Goal: Task Accomplishment & Management: Manage account settings

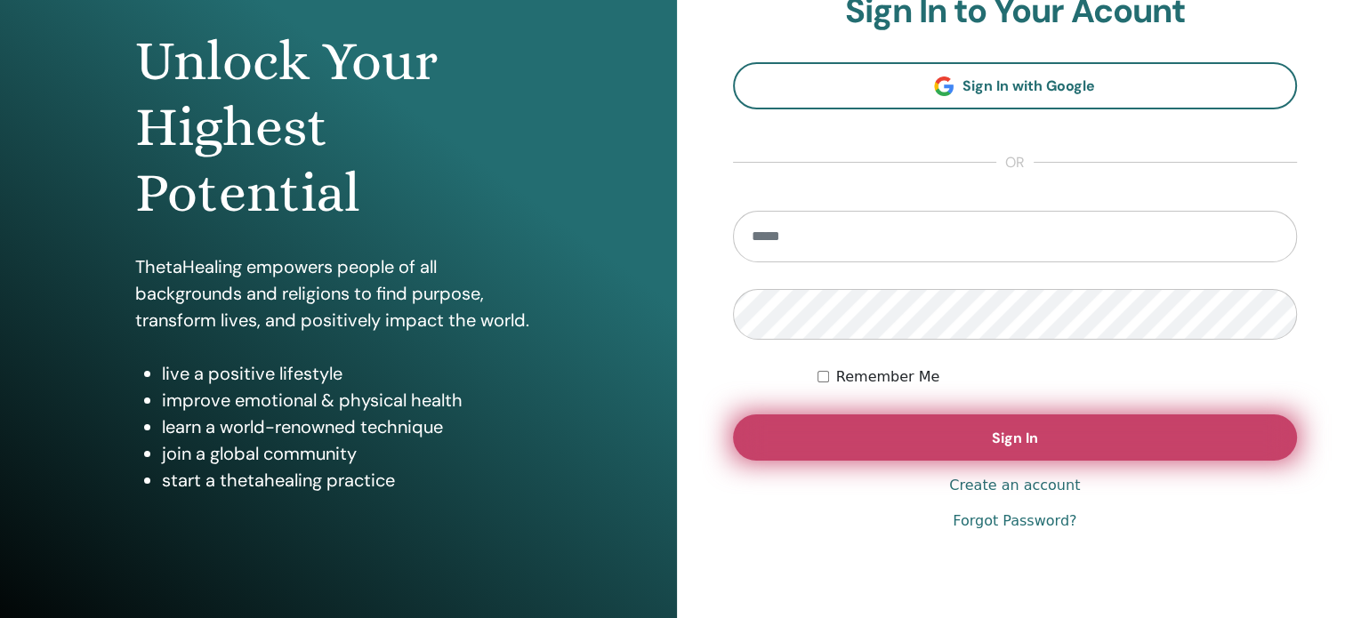
scroll to position [178, 0]
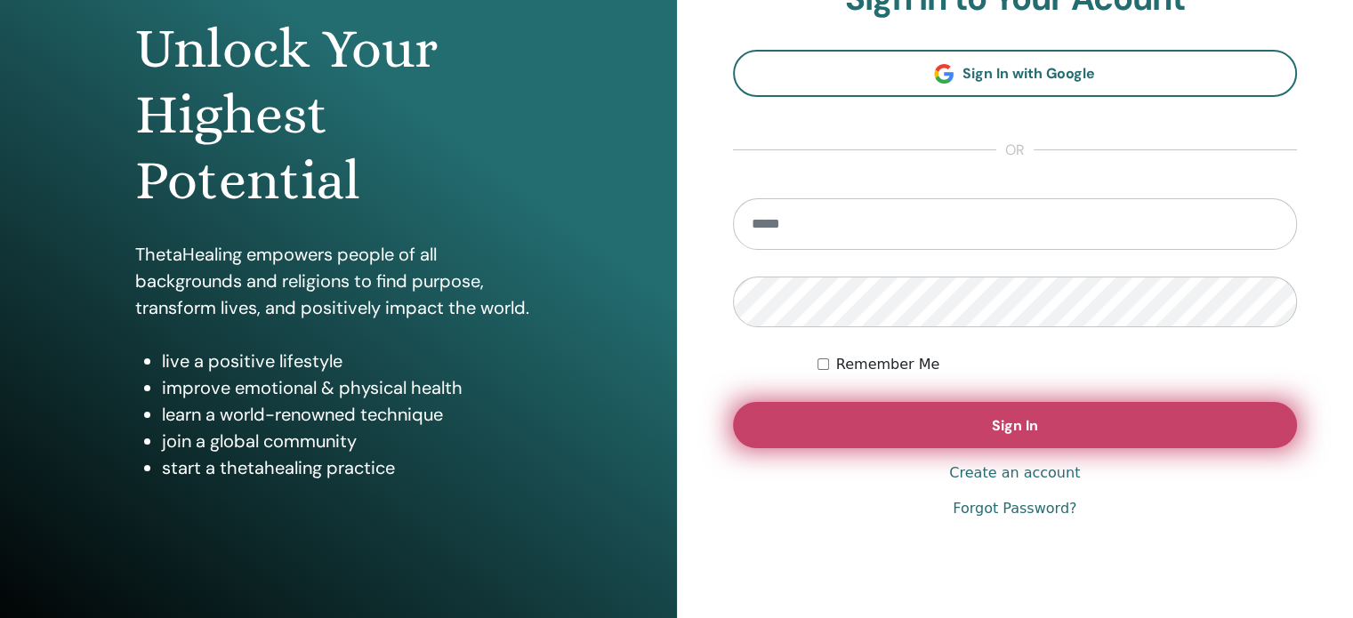
type input "**********"
click at [1032, 426] on span "Sign In" at bounding box center [1015, 425] width 46 height 19
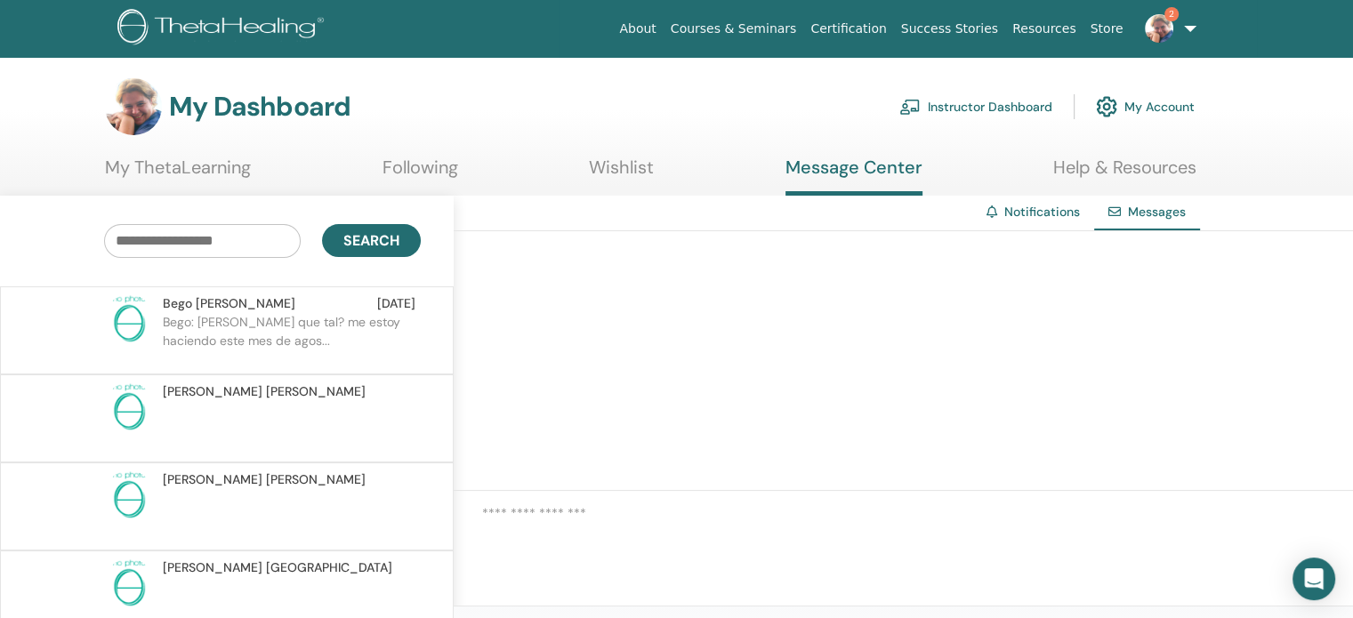
click at [356, 329] on p "Bego: Hola Elisa que tal? me estoy haciendo este mes de agos..." at bounding box center [292, 339] width 258 height 53
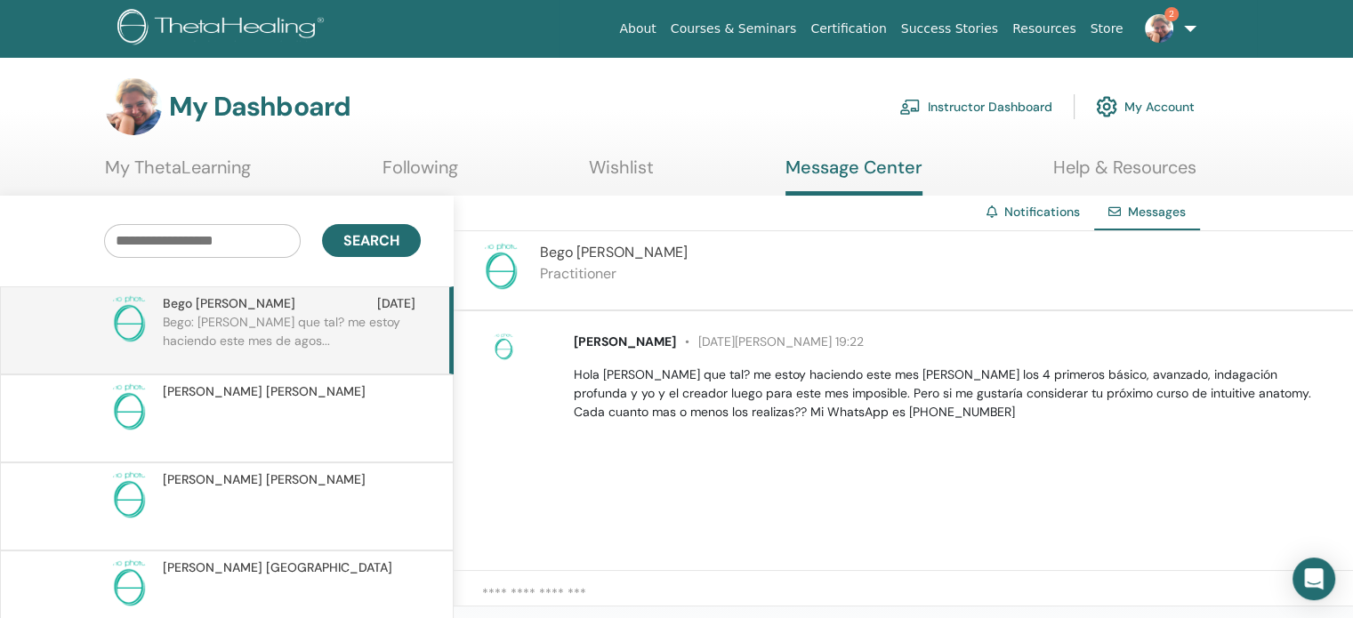
click at [1163, 35] on img at bounding box center [1159, 28] width 28 height 28
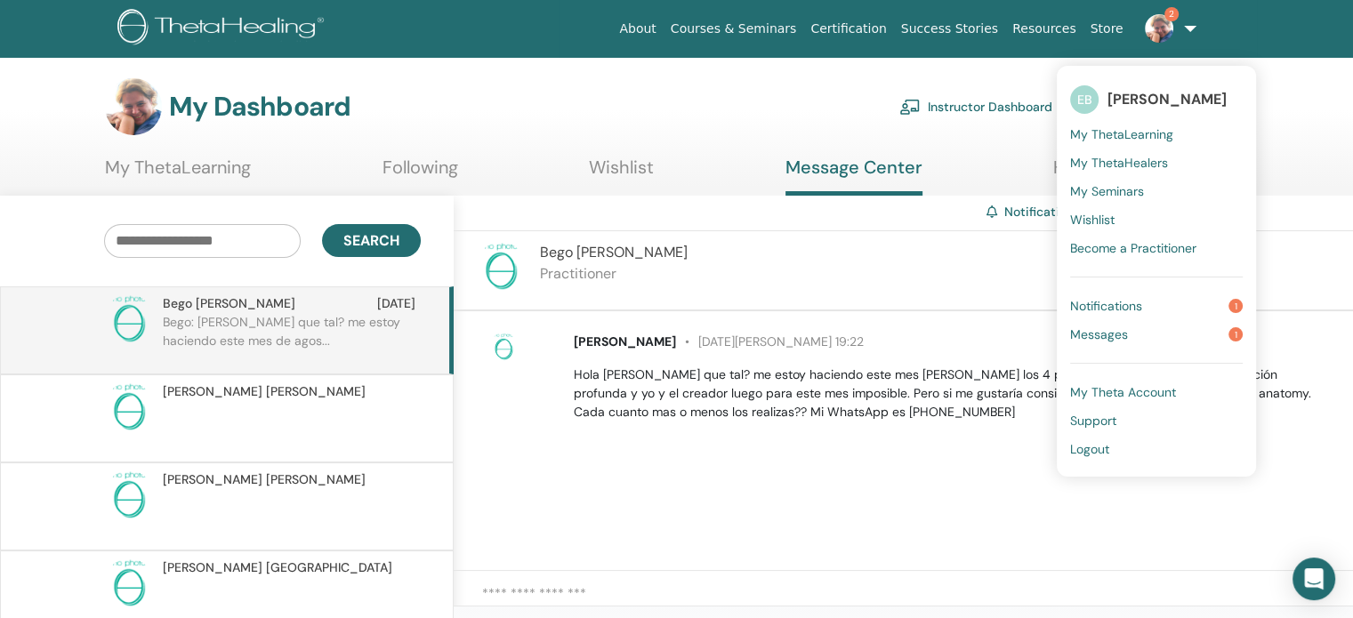
click at [897, 465] on div "Bego Bucchi 5 de agosto at 19:22 Hola Elisa que tal? me estoy haciendo este mes…" at bounding box center [903, 441] width 899 height 260
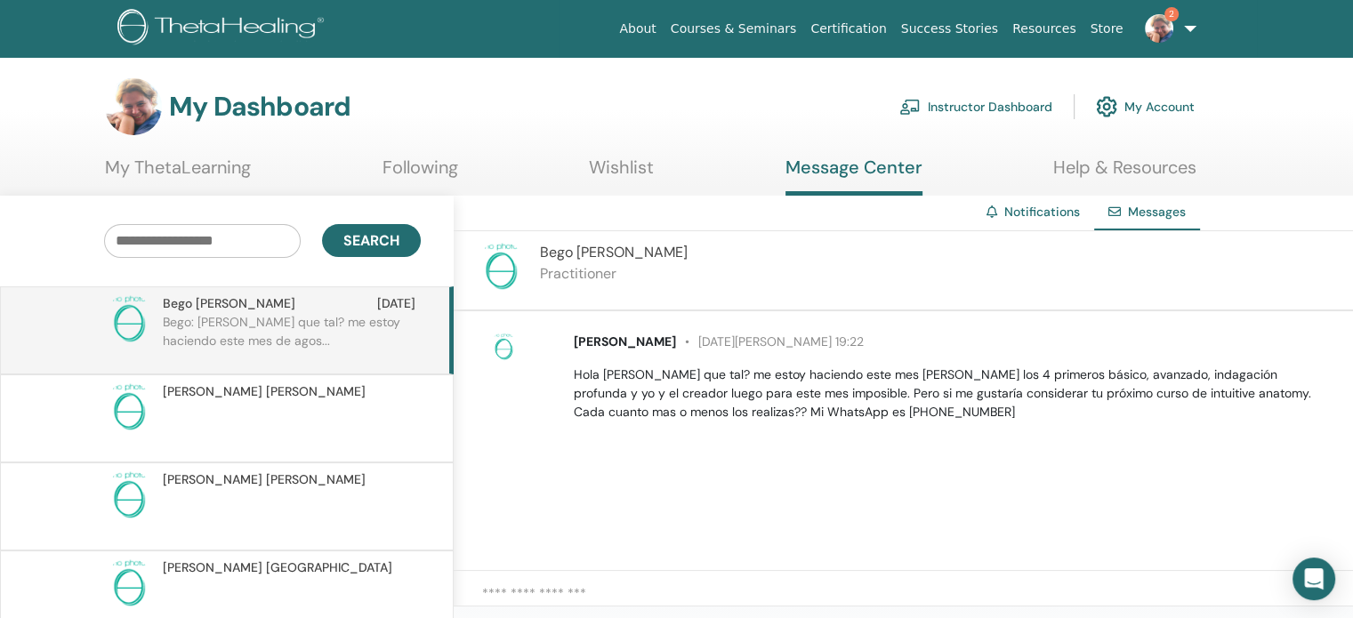
click at [599, 239] on div "Bego Bucchi Practitioner" at bounding box center [903, 271] width 899 height 80
click at [571, 266] on p "Practitioner" at bounding box center [614, 273] width 148 height 21
click at [980, 102] on link "Instructor Dashboard" at bounding box center [975, 106] width 153 height 39
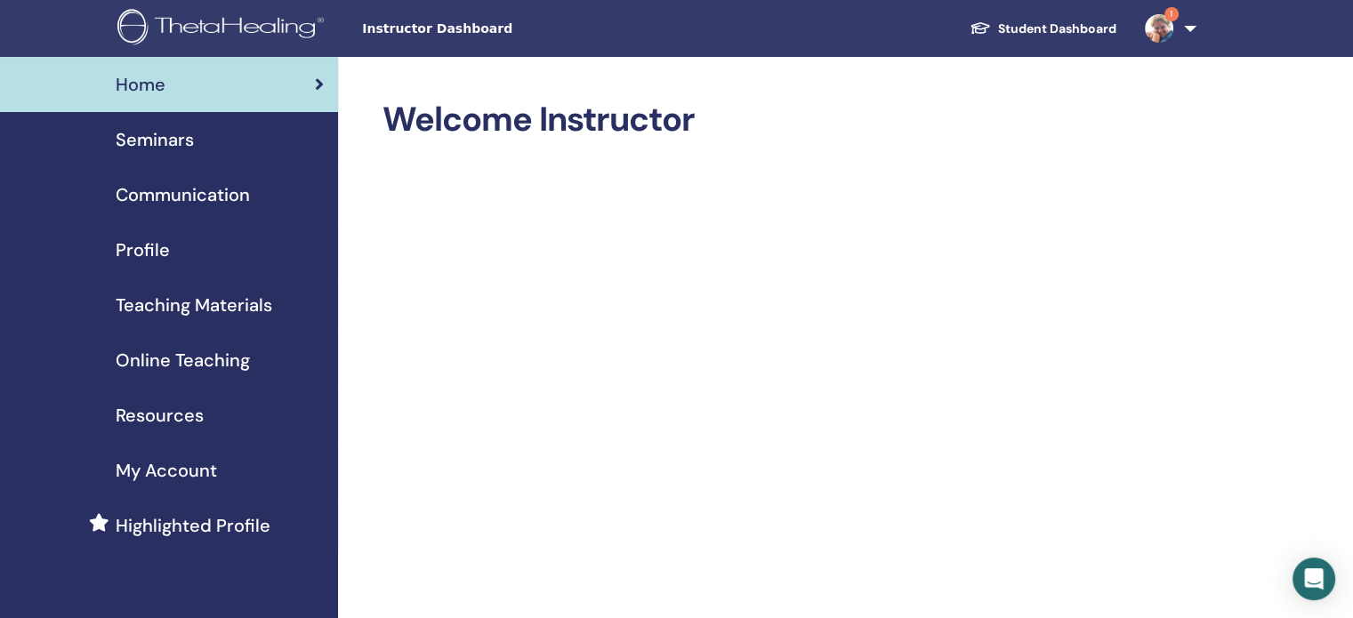
click at [153, 148] on span "Seminars" at bounding box center [155, 139] width 78 height 27
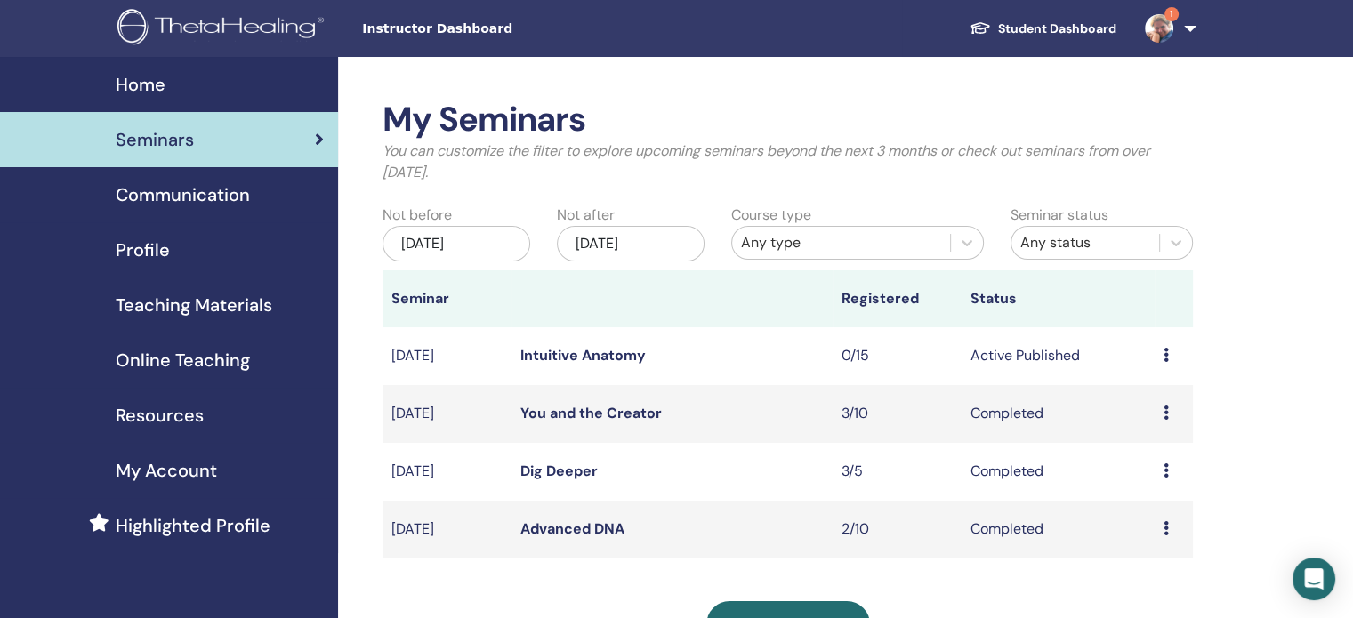
click at [1169, 354] on div "Preview Edit Attendees Cancel" at bounding box center [1173, 355] width 20 height 21
click at [582, 343] on td "Intuitive Anatomy" at bounding box center [671, 356] width 321 height 58
click at [420, 369] on td "Aug/16, 2025" at bounding box center [446, 356] width 129 height 58
click at [440, 352] on td "Aug/16, 2025" at bounding box center [446, 356] width 129 height 58
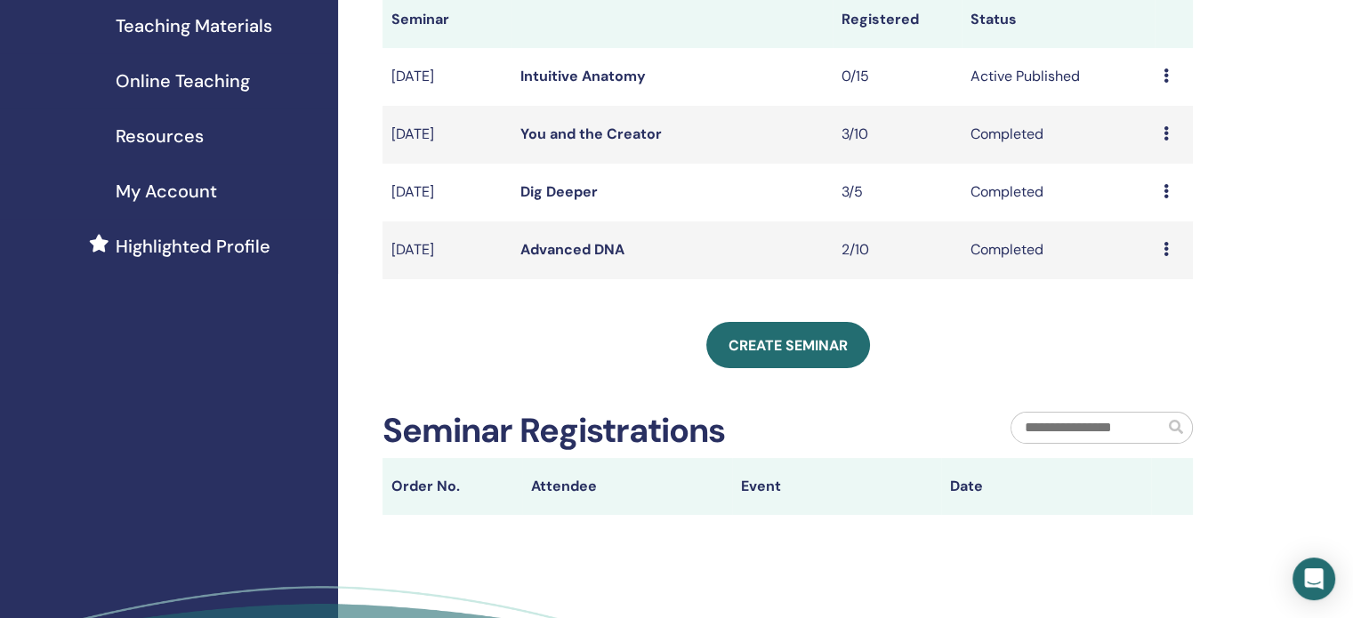
scroll to position [178, 0]
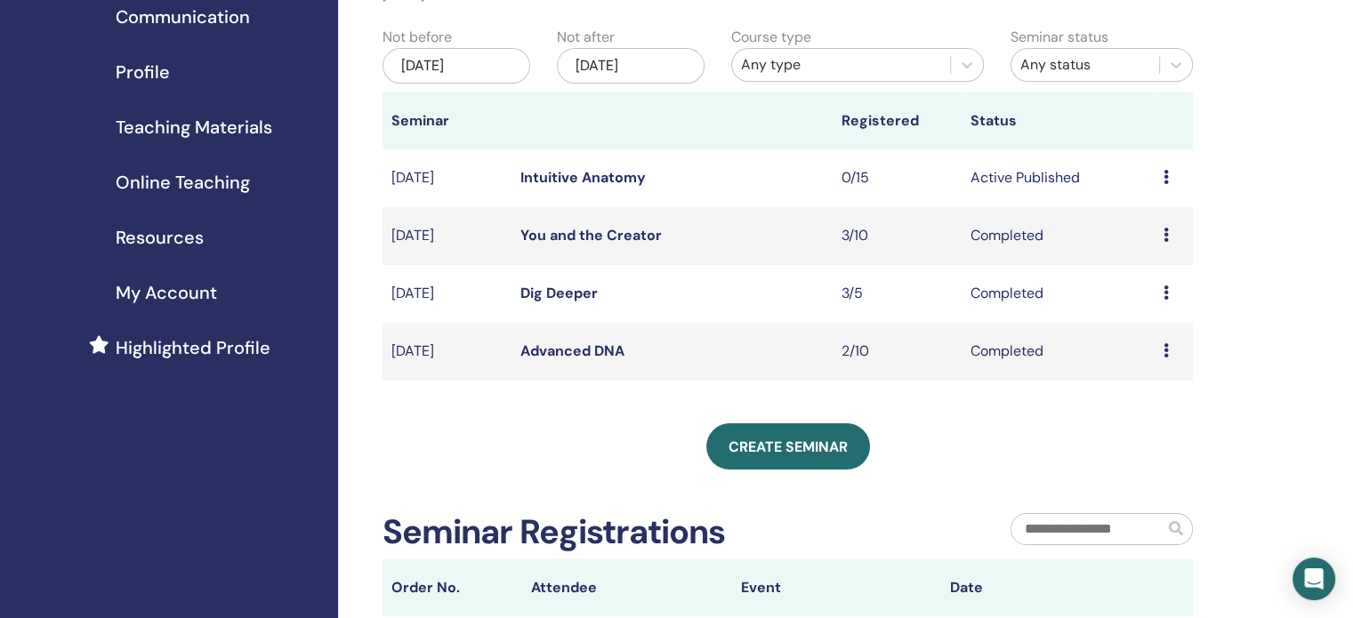
click at [1168, 175] on div "Preview Edit Attendees Cancel" at bounding box center [1173, 177] width 20 height 21
click at [1140, 212] on link "Edit" at bounding box center [1135, 216] width 26 height 19
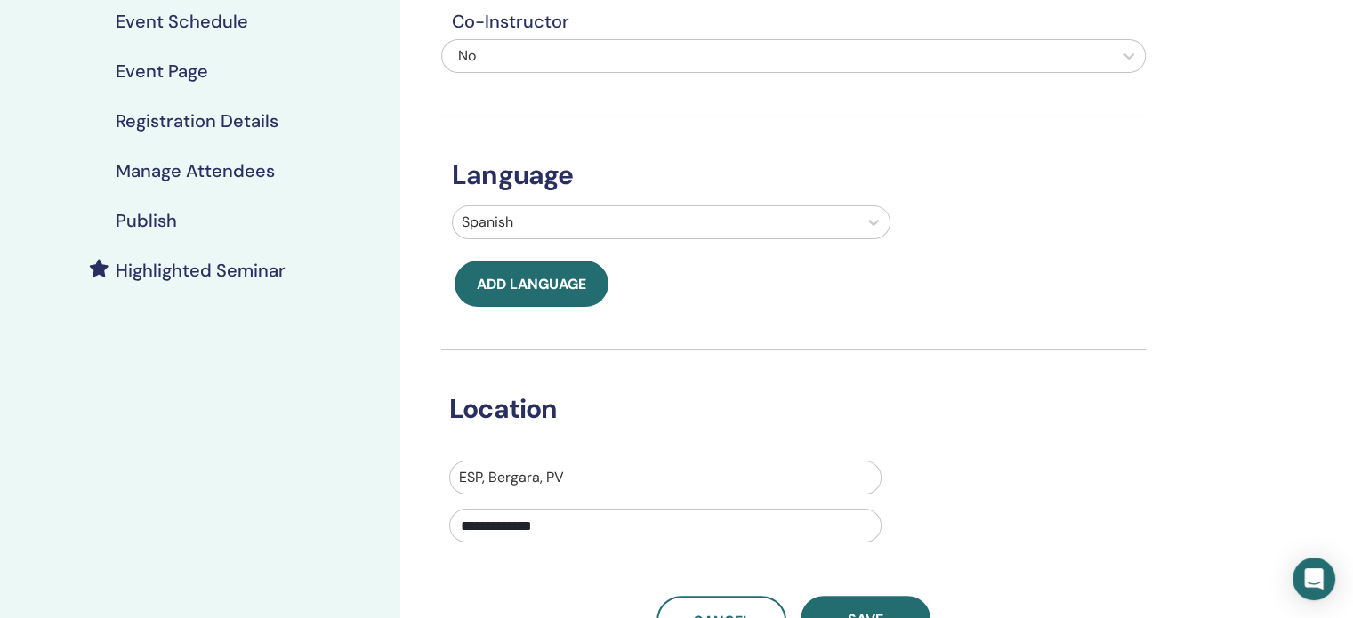
scroll to position [267, 0]
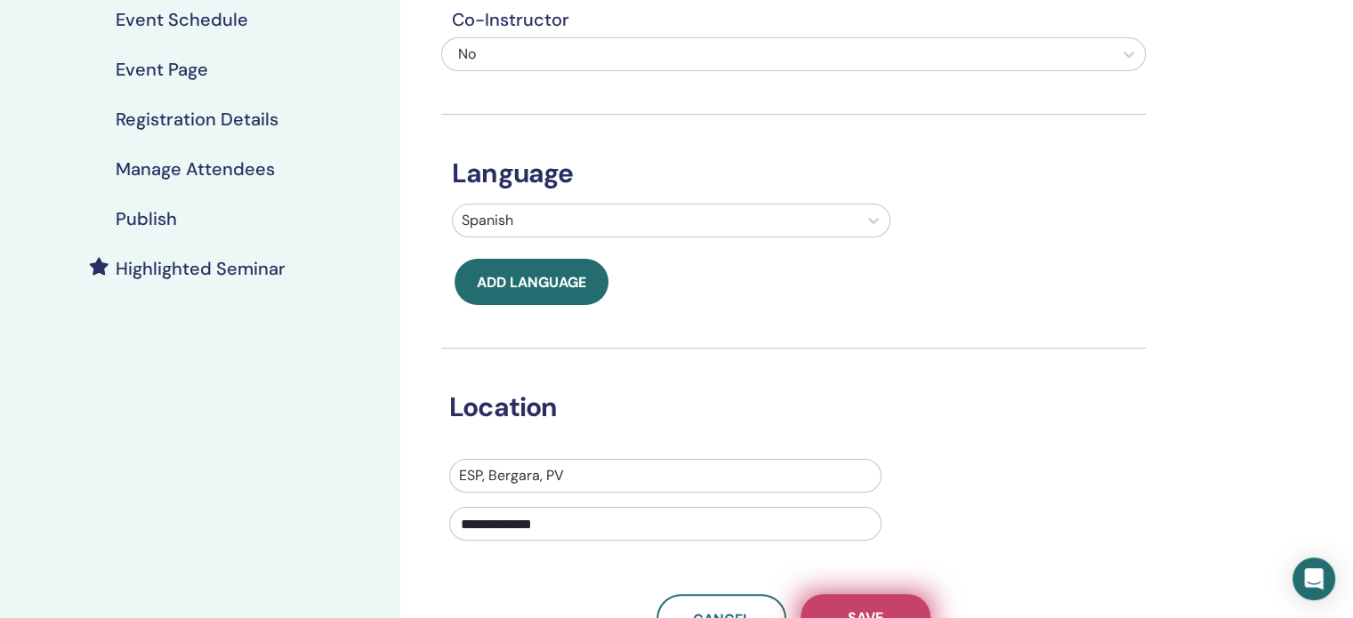
click at [845, 605] on button "Save" at bounding box center [865, 617] width 130 height 46
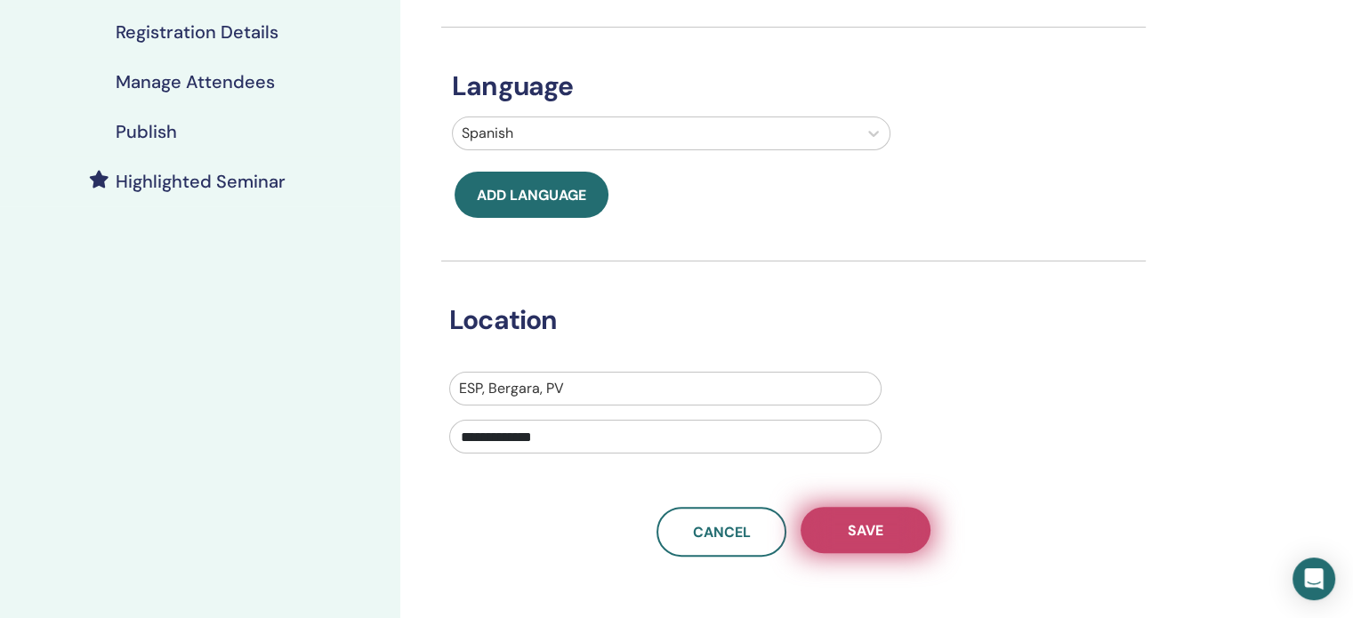
scroll to position [356, 0]
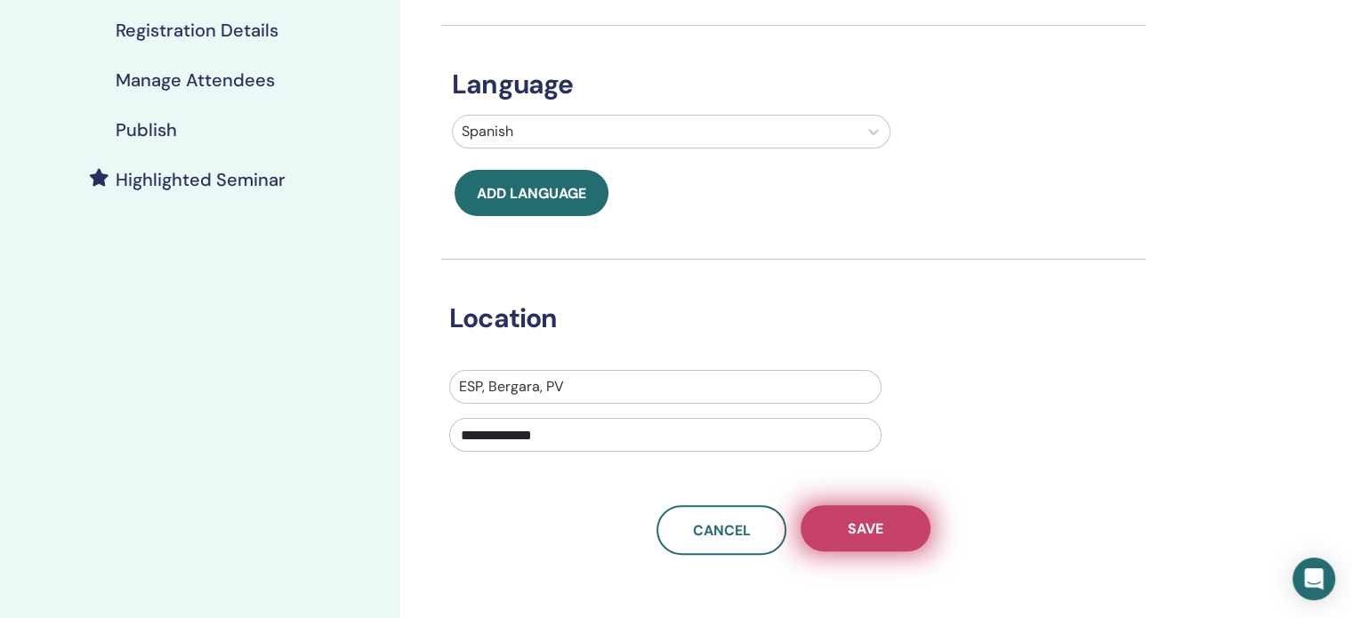
click at [870, 529] on span "Save" at bounding box center [866, 528] width 36 height 19
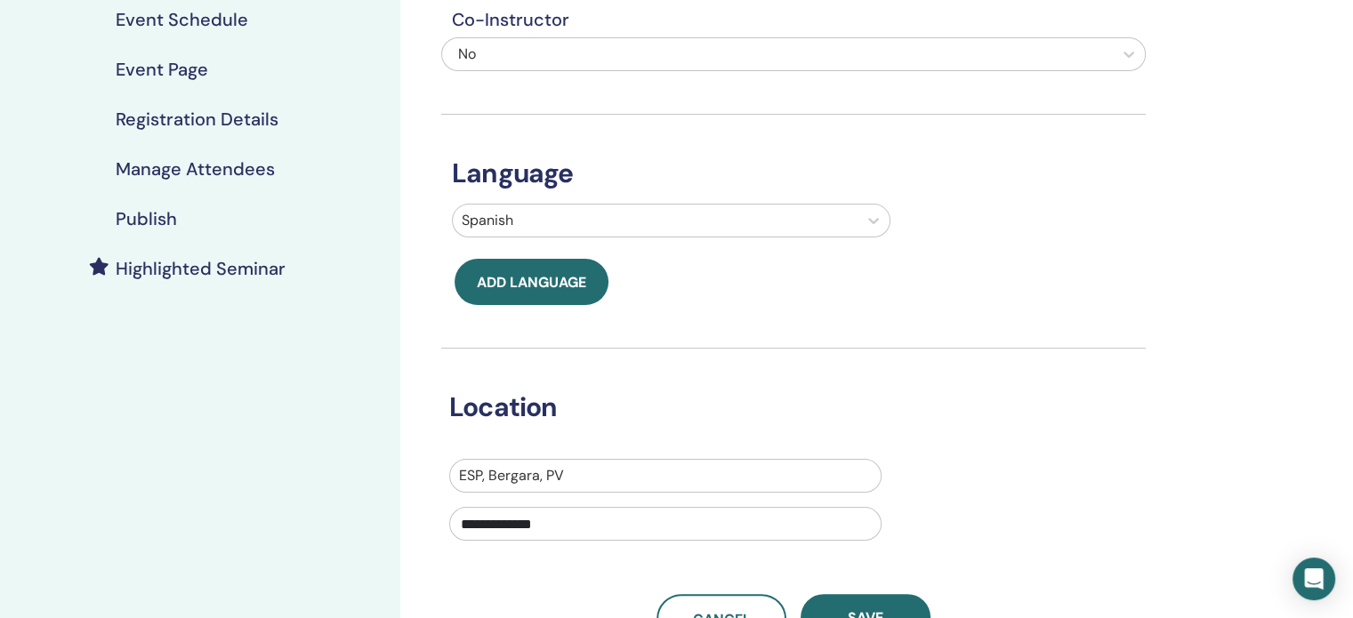
scroll to position [356, 0]
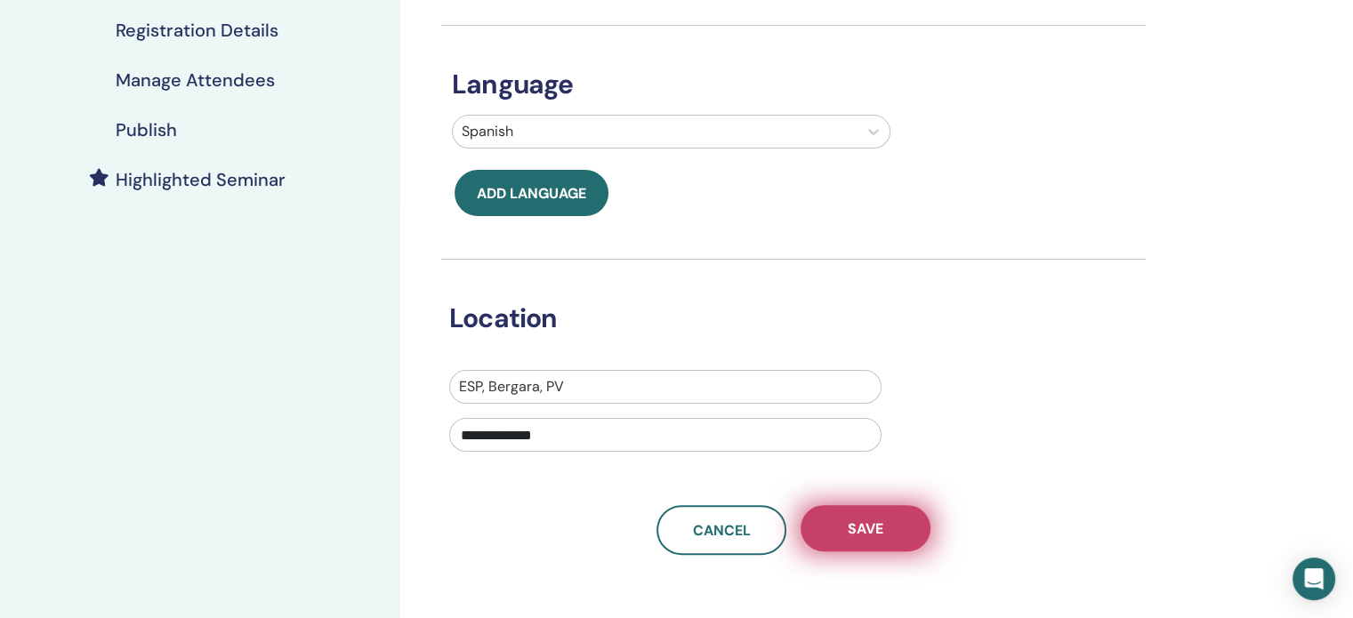
click at [913, 535] on button "Save" at bounding box center [865, 528] width 130 height 46
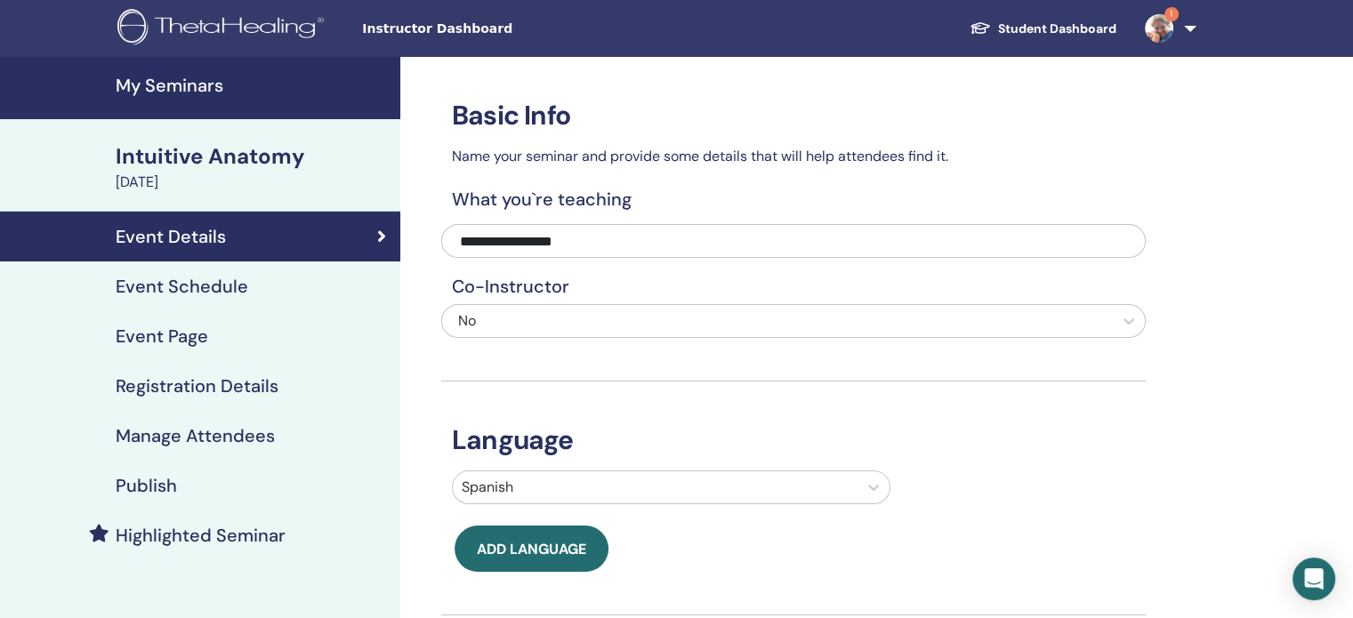
click at [253, 398] on link "Registration Details" at bounding box center [200, 386] width 400 height 50
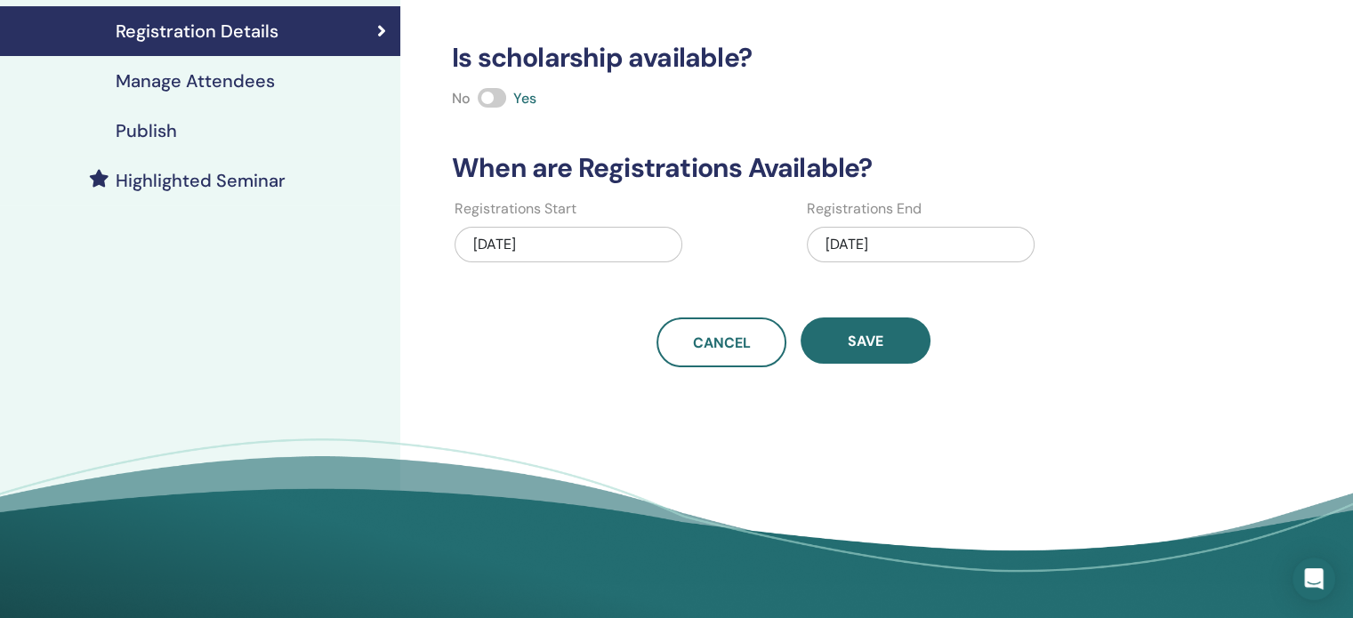
scroll to position [356, 0]
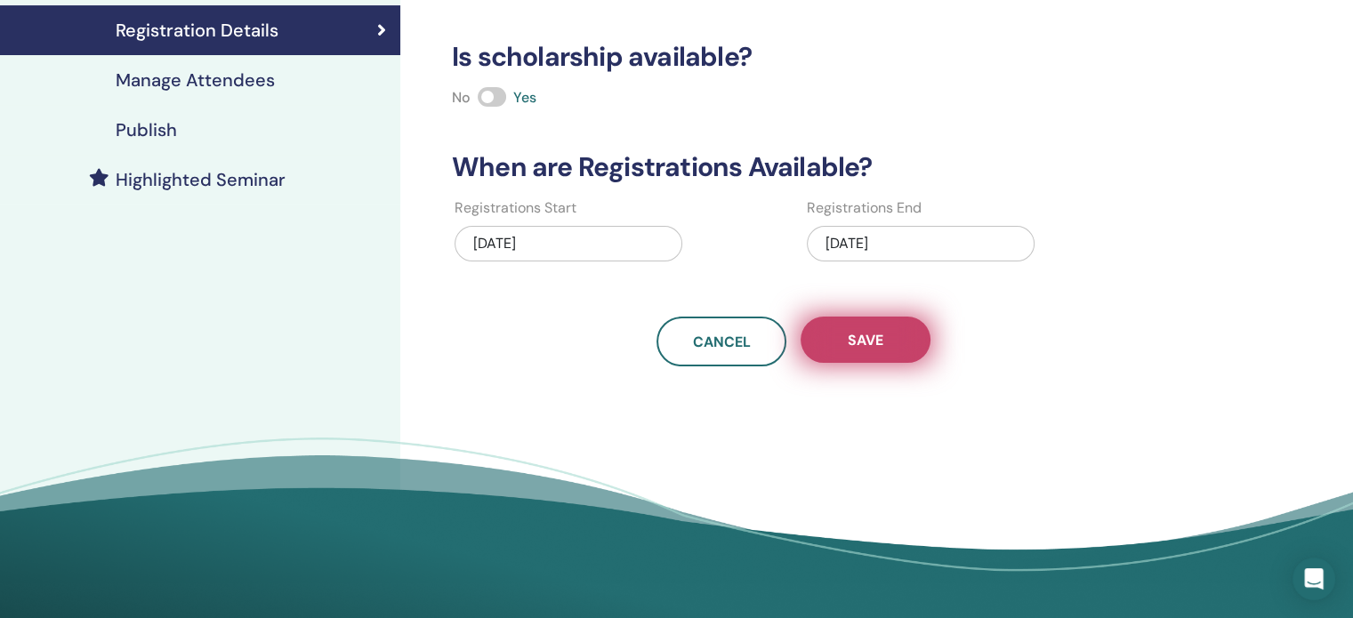
click at [905, 326] on button "Save" at bounding box center [865, 340] width 130 height 46
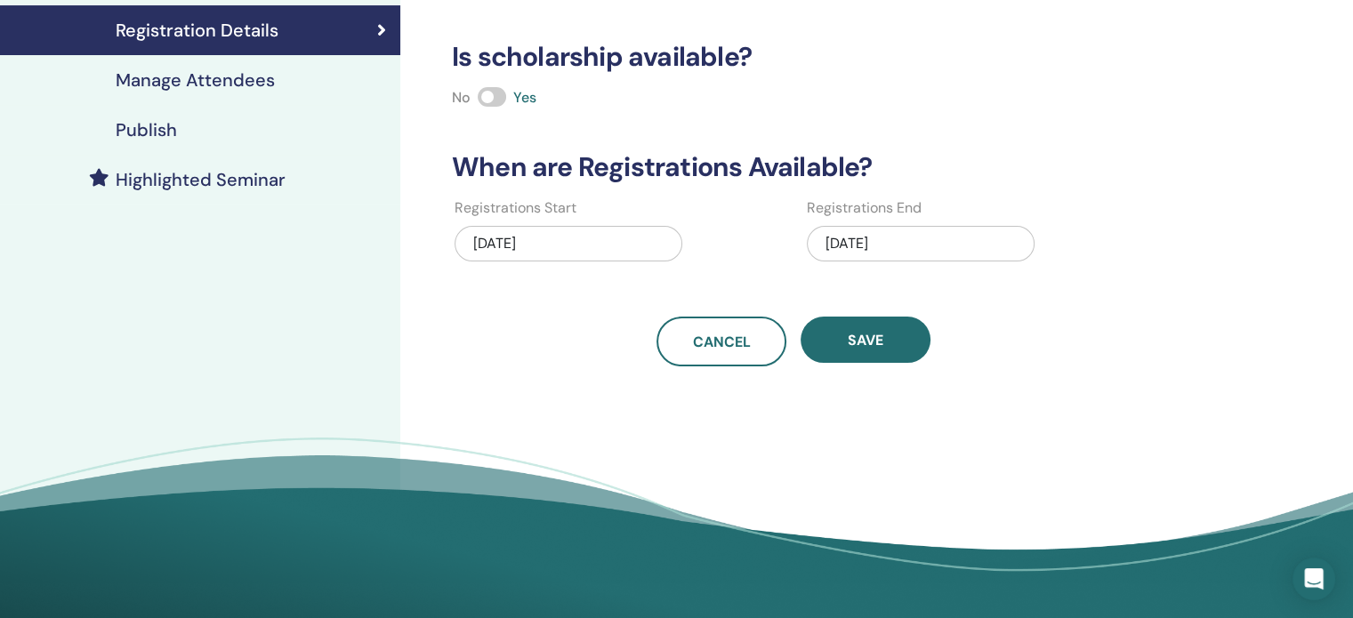
click at [173, 127] on h4 "Publish" at bounding box center [146, 129] width 61 height 21
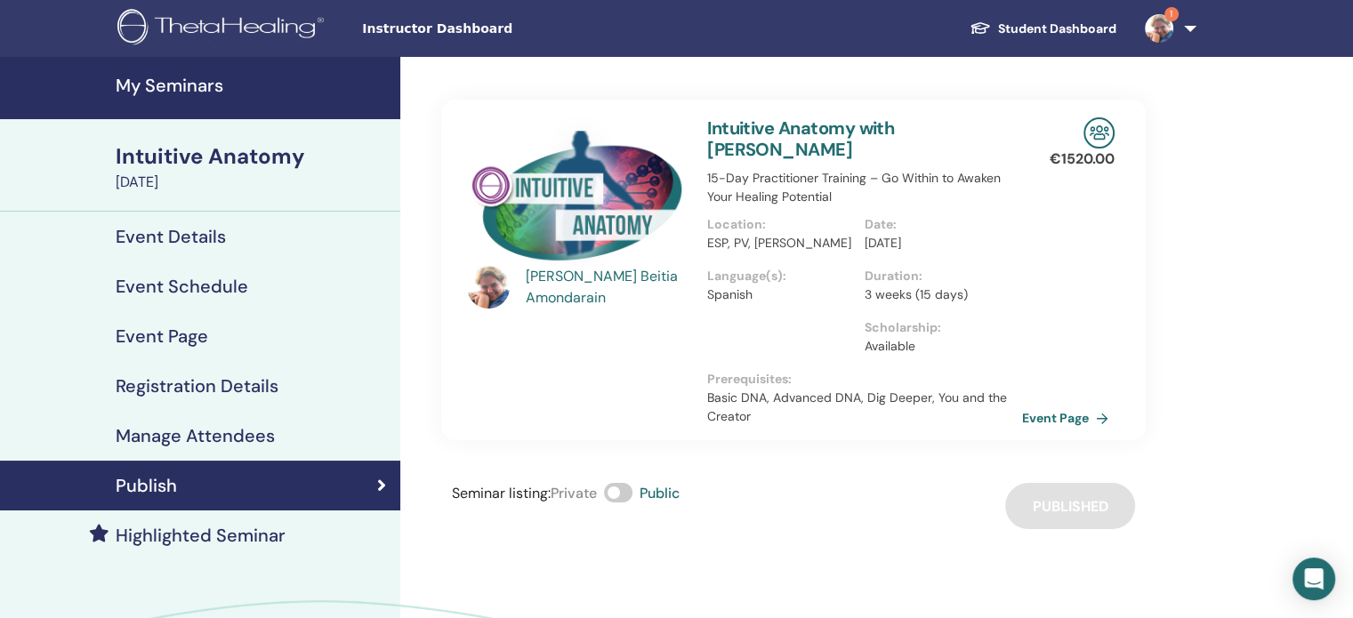
click at [210, 435] on h4 "Manage Attendees" at bounding box center [195, 435] width 159 height 21
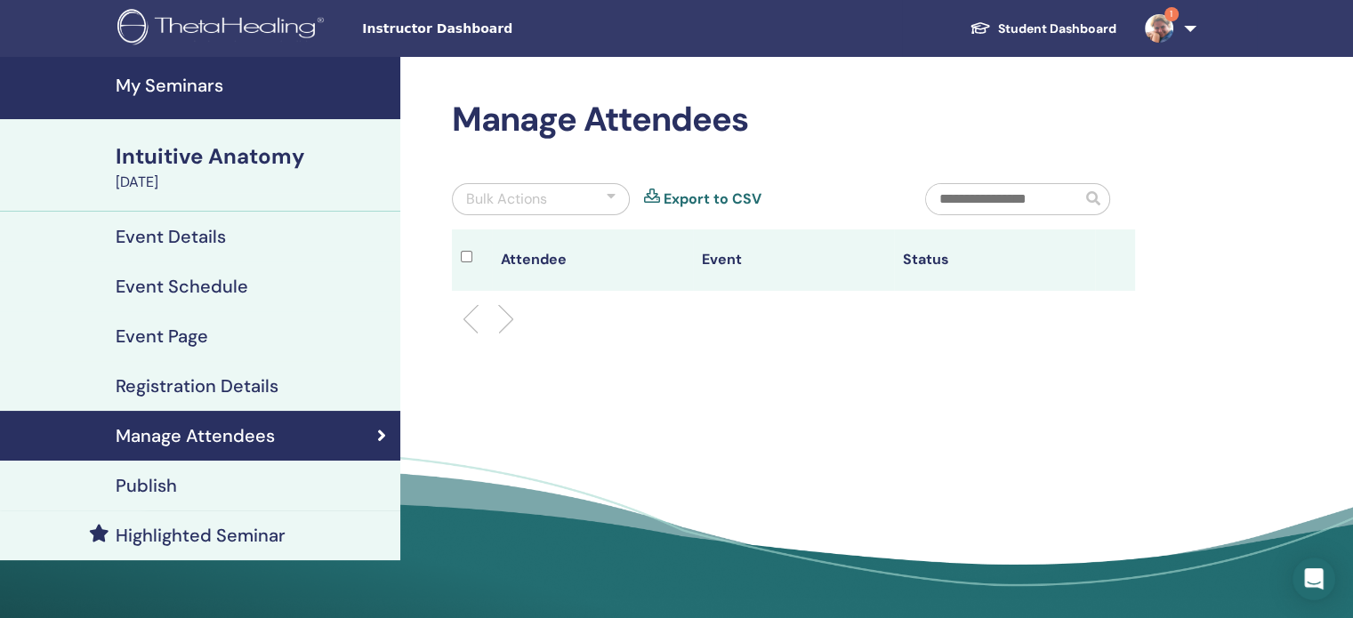
click at [194, 385] on h4 "Registration Details" at bounding box center [197, 385] width 163 height 21
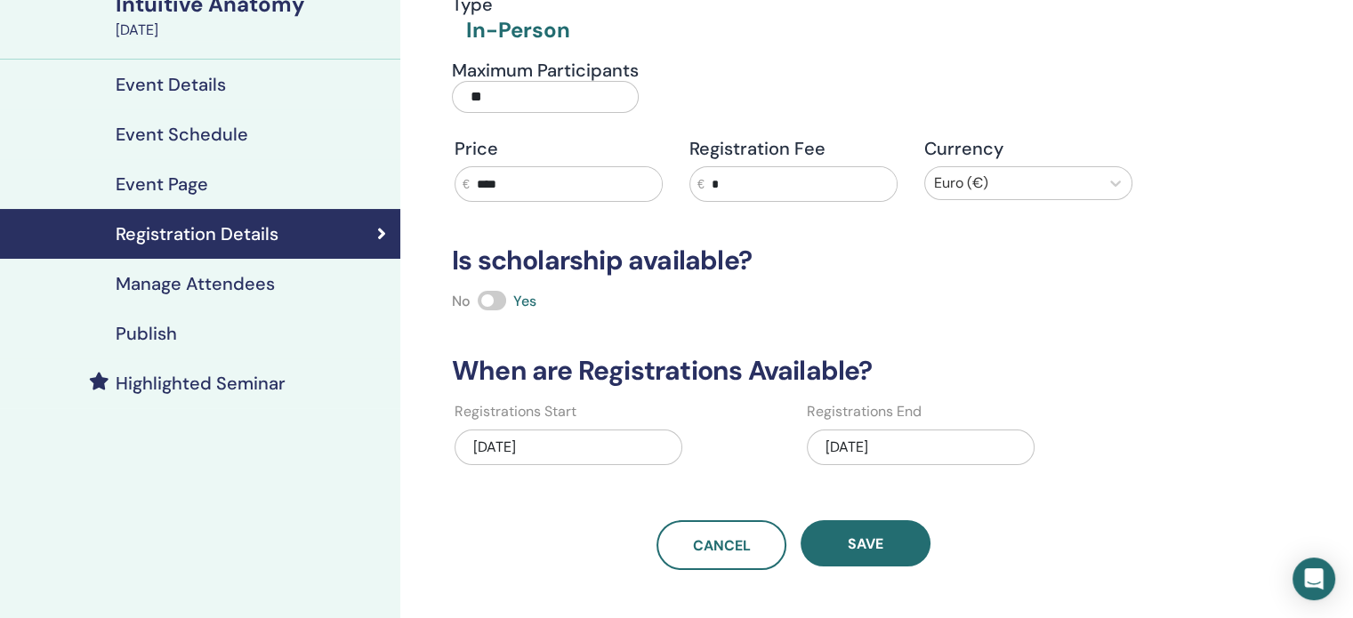
scroll to position [178, 0]
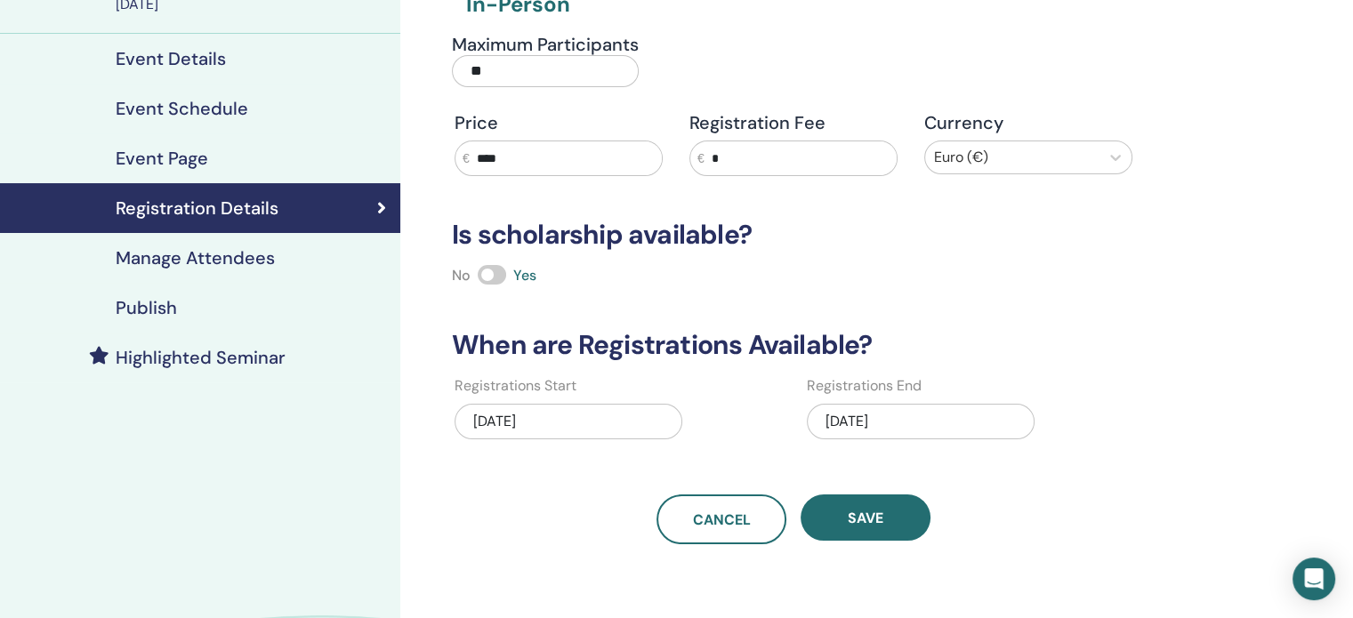
click at [196, 159] on h4 "Event Page" at bounding box center [162, 158] width 92 height 21
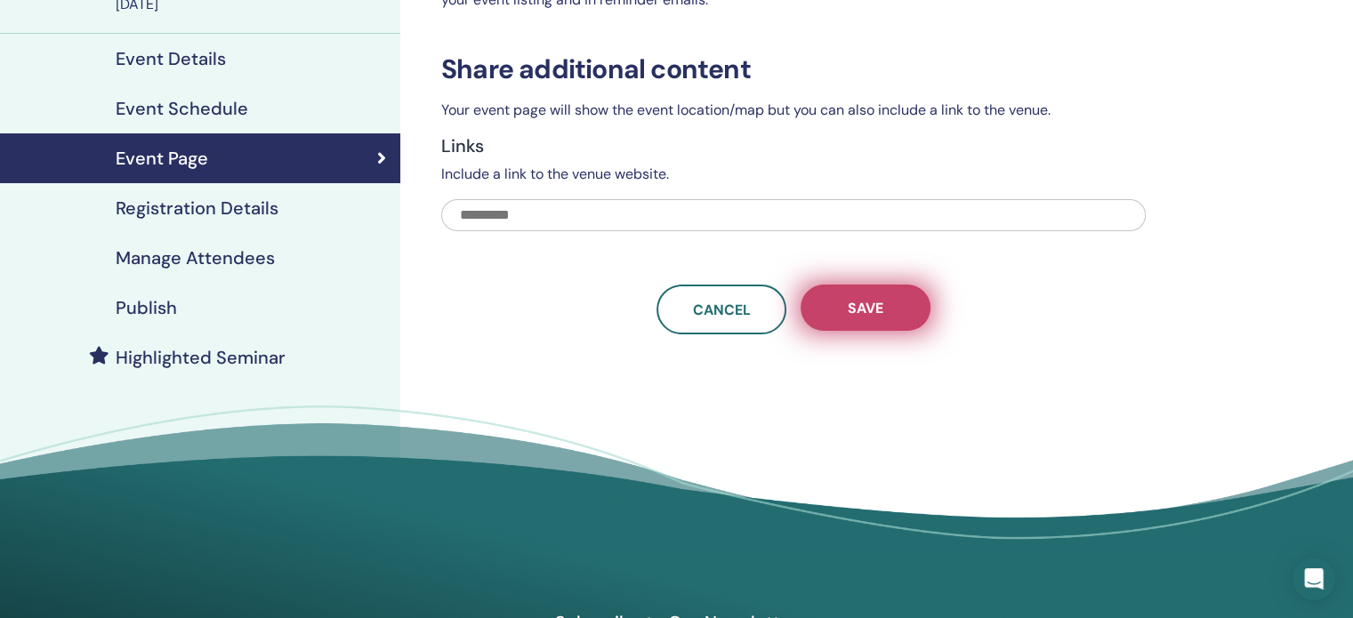
click at [870, 308] on span "Save" at bounding box center [866, 308] width 36 height 19
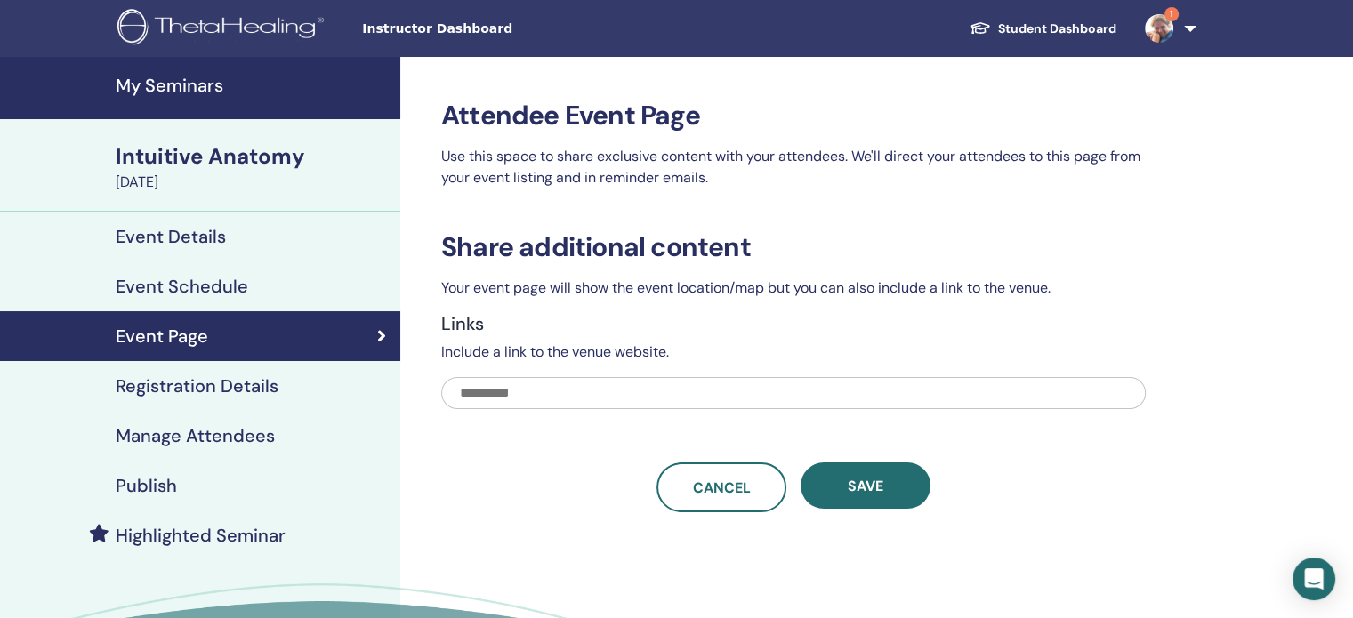
click at [137, 172] on div "[DATE]" at bounding box center [253, 182] width 274 height 21
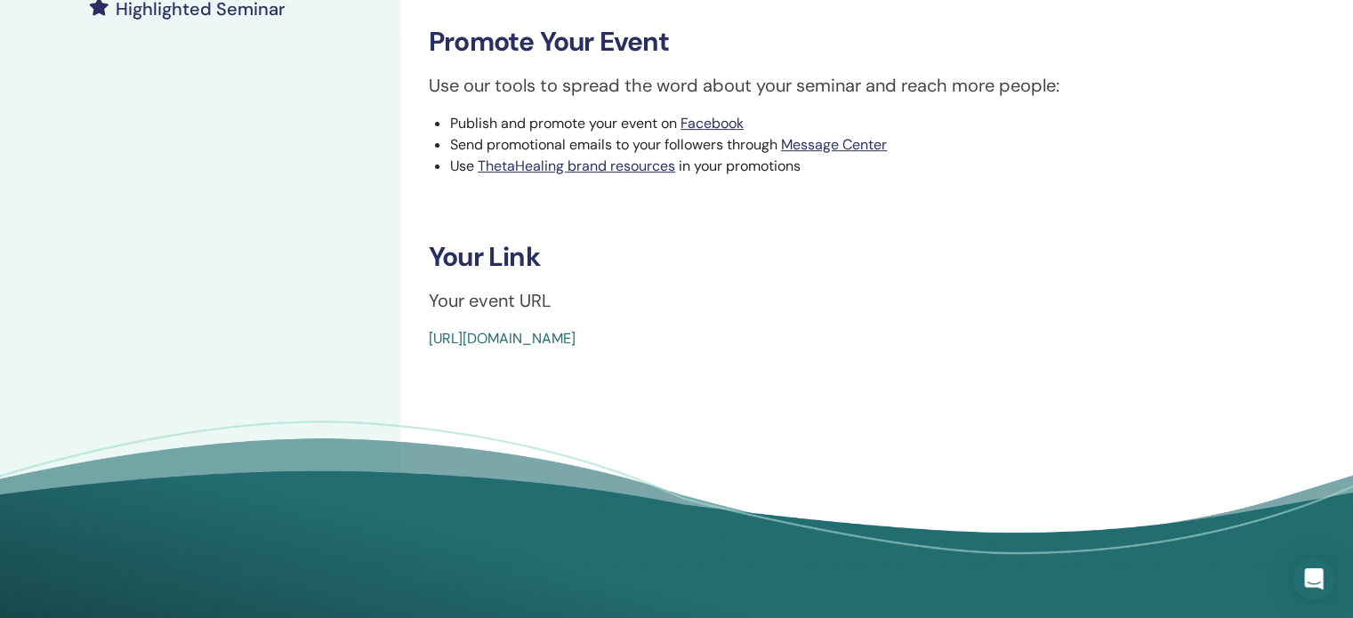
scroll to position [534, 0]
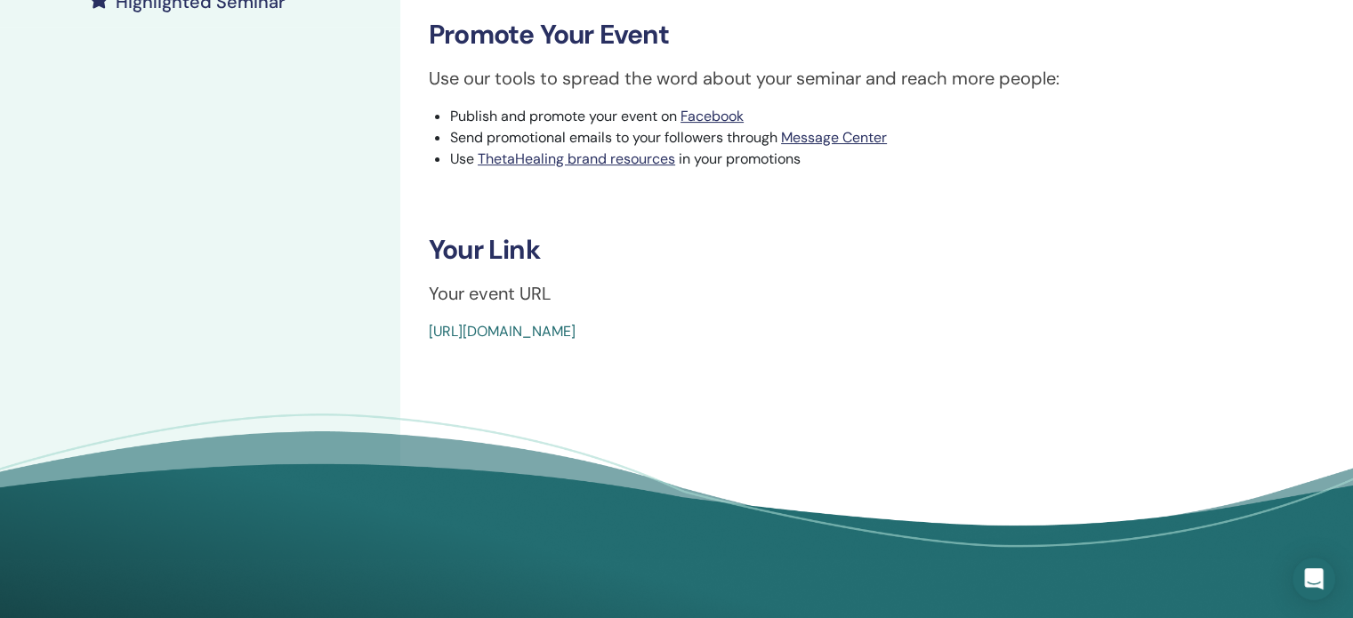
drag, startPoint x: 838, startPoint y: 335, endPoint x: 423, endPoint y: 353, distance: 414.8
click at [423, 353] on div "Intuitive Anatomy Event Type In-Person Event Status Active Published Registrati…" at bounding box center [851, 57] width 902 height 1068
copy link "[URL][DOMAIN_NAME]"
